Goal: Download file/media

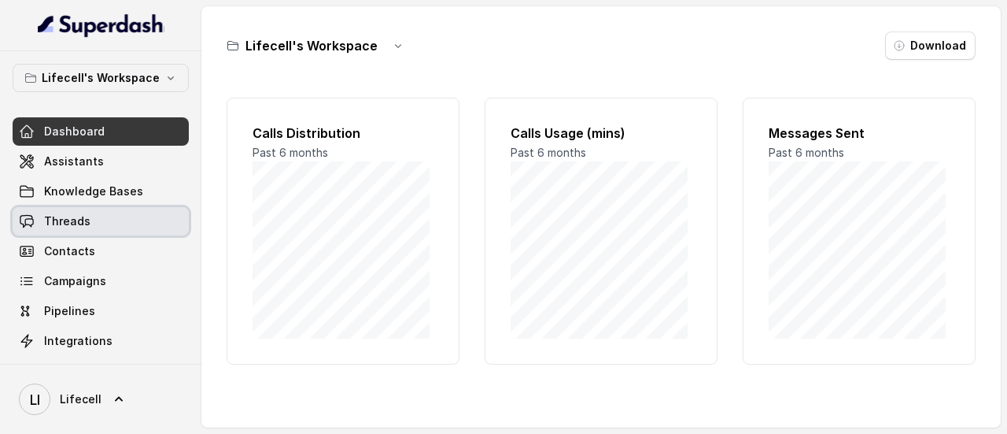
click at [71, 223] on span "Threads" at bounding box center [67, 221] width 46 height 16
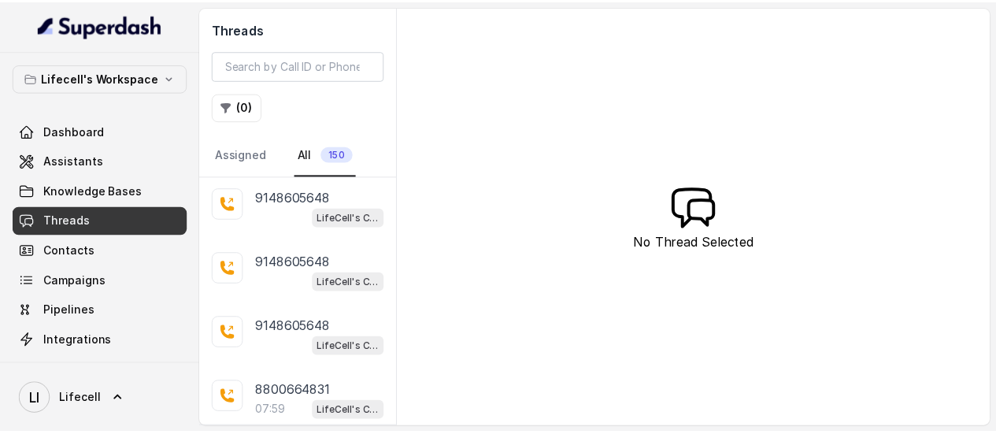
scroll to position [394, 0]
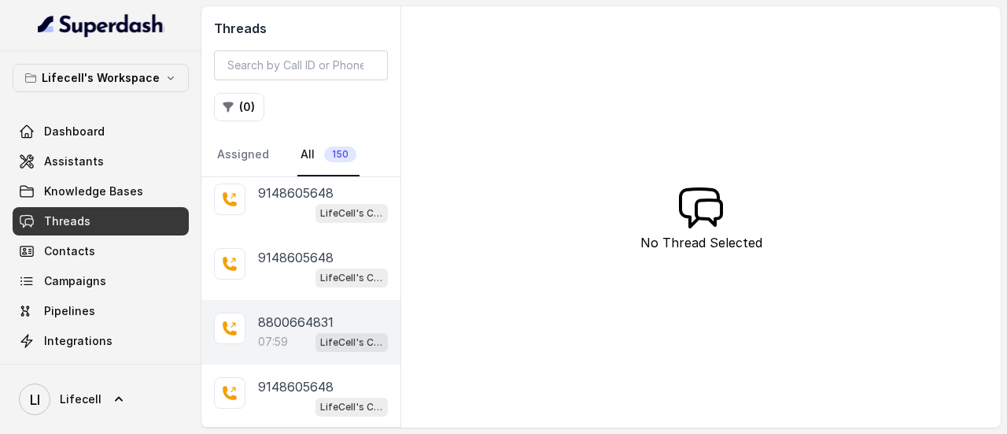
click at [293, 319] on p "8800664831" at bounding box center [296, 321] width 76 height 19
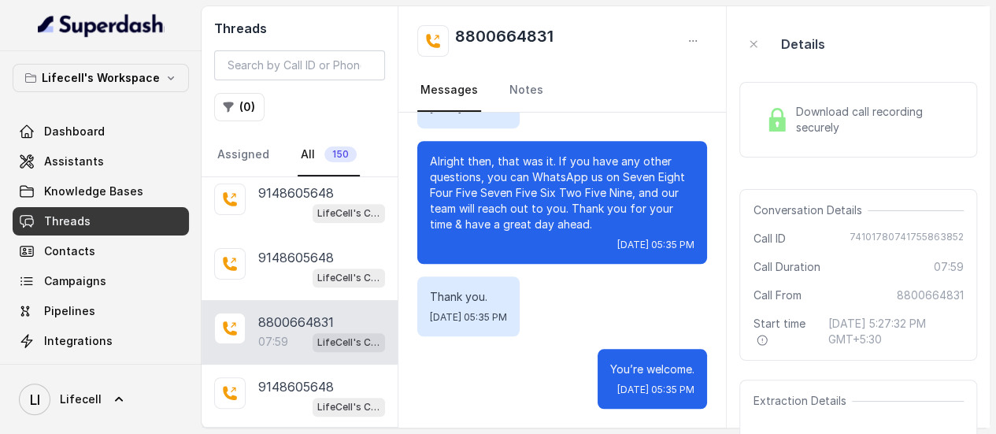
click at [845, 119] on span "Download call recording securely" at bounding box center [876, 119] width 162 height 31
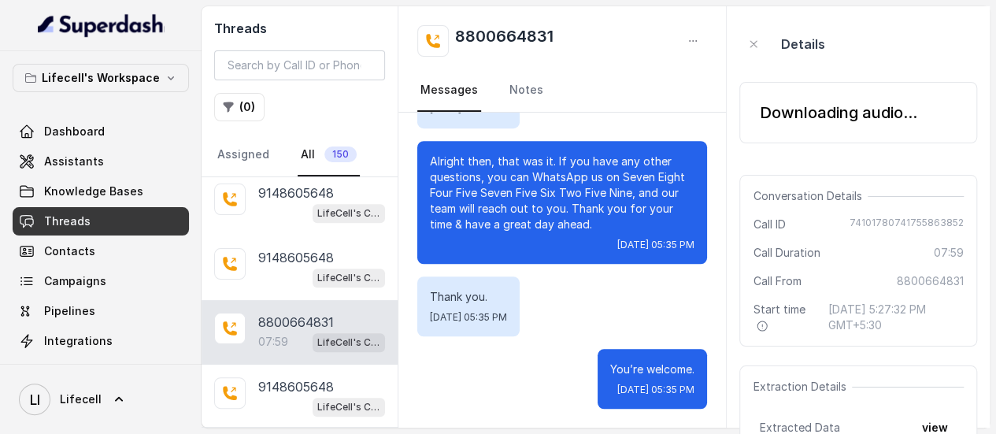
click at [778, 113] on div "Downloading audio..." at bounding box center [837, 113] width 157 height 22
click at [756, 43] on icon "button" at bounding box center [753, 44] width 13 height 13
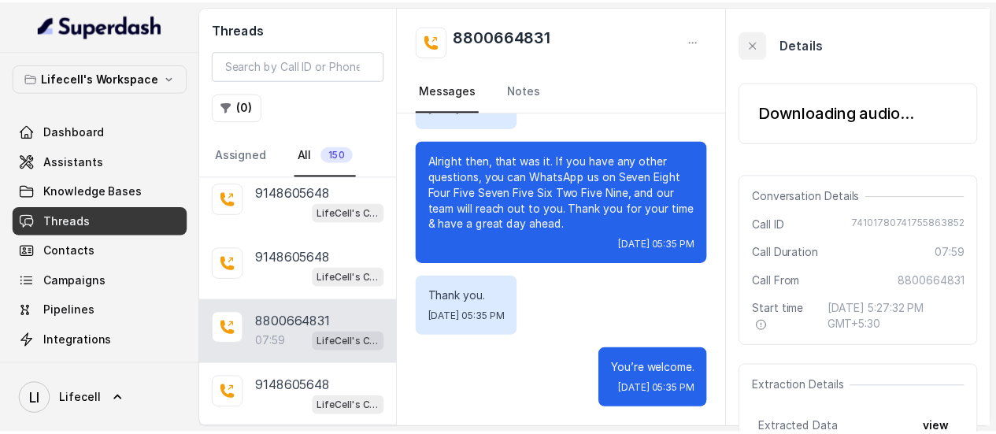
scroll to position [6160, 0]
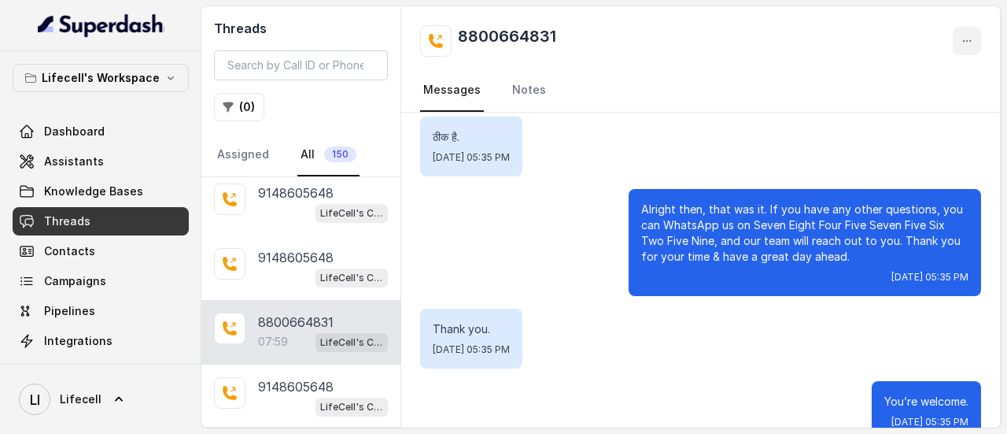
click at [968, 39] on icon "button" at bounding box center [967, 41] width 13 height 13
click at [693, 60] on div "8800664831 Messages Notes" at bounding box center [700, 59] width 599 height 106
click at [296, 331] on div "07:59 LifeCell's Call Assistant" at bounding box center [323, 341] width 130 height 20
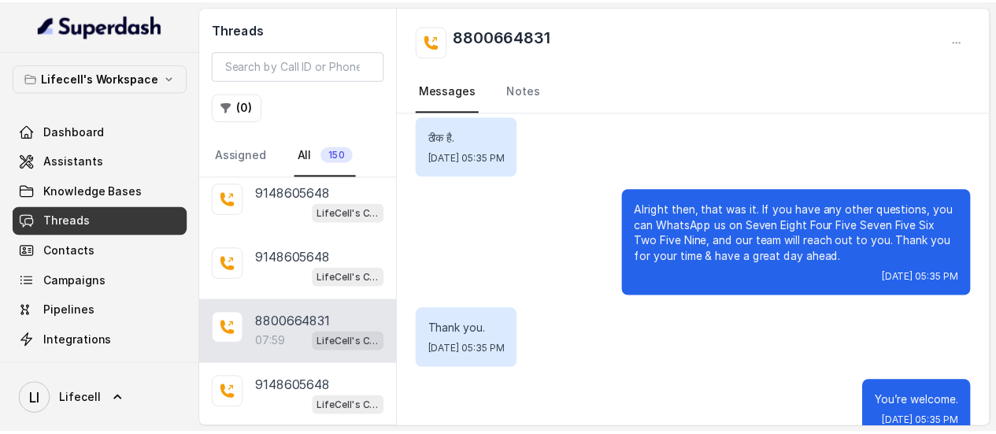
scroll to position [6601, 0]
